Goal: Transaction & Acquisition: Purchase product/service

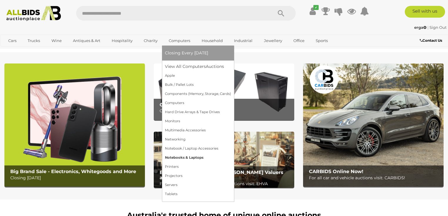
click at [187, 157] on link "Notebooks & Laptops" at bounding box center [198, 157] width 66 height 9
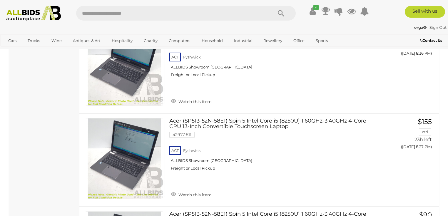
scroll to position [1784, 0]
